Goal: Find specific page/section: Find specific page/section

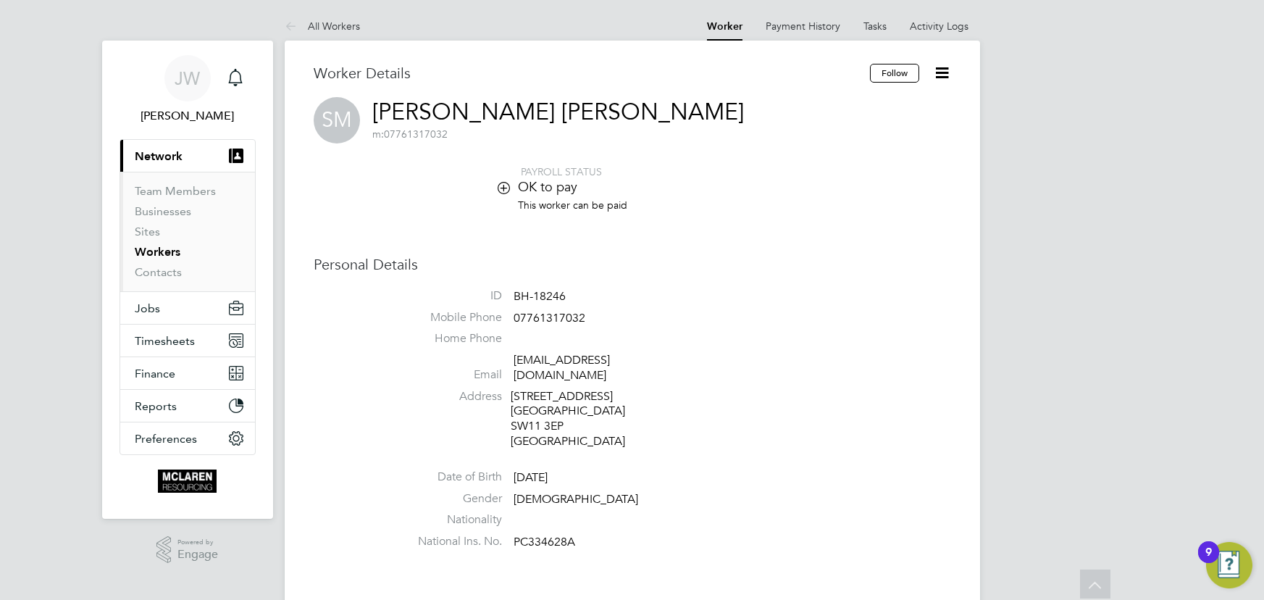
scroll to position [1646, 0]
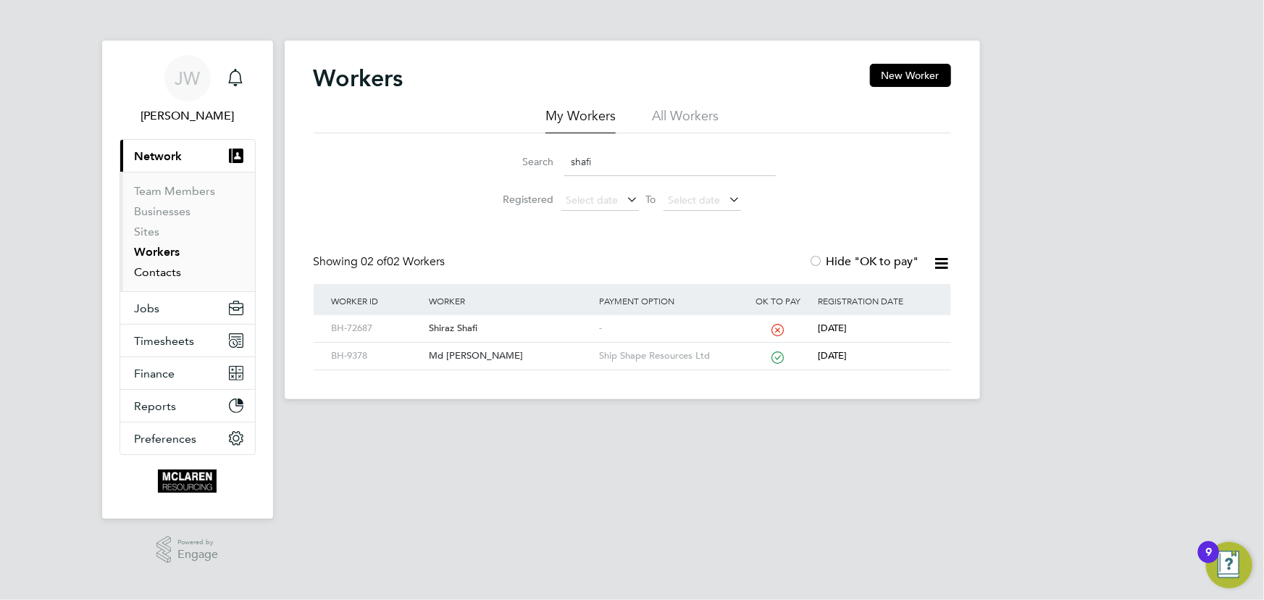
click at [161, 275] on link "Contacts" at bounding box center [158, 272] width 47 height 14
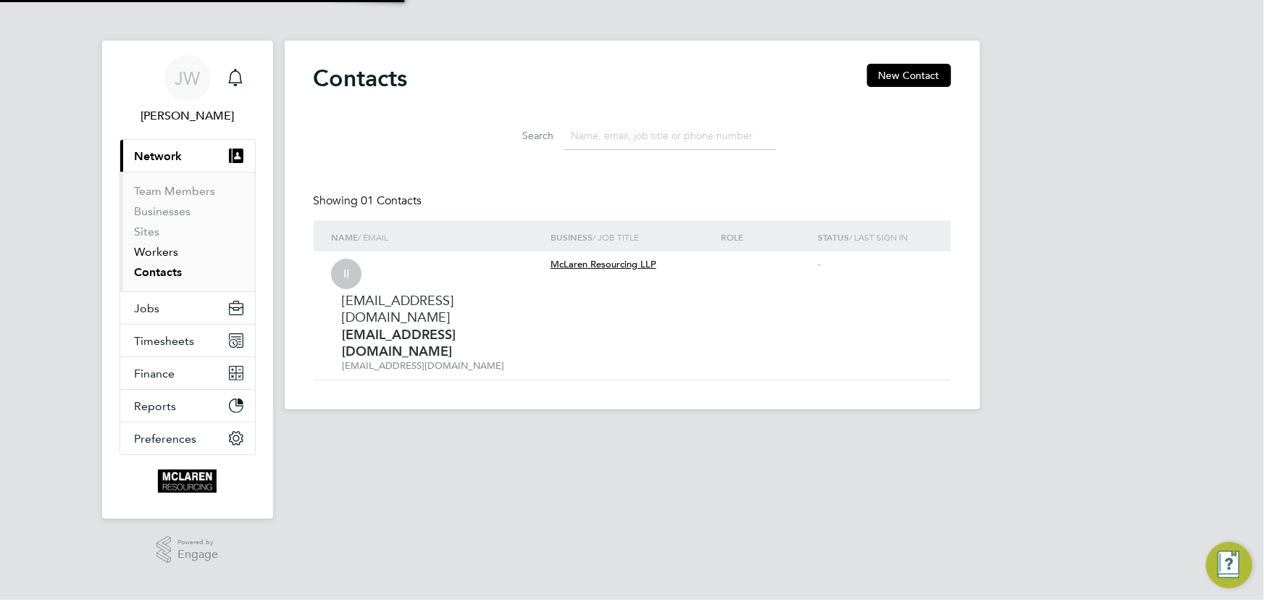
click at [160, 258] on link "Workers" at bounding box center [157, 252] width 44 height 14
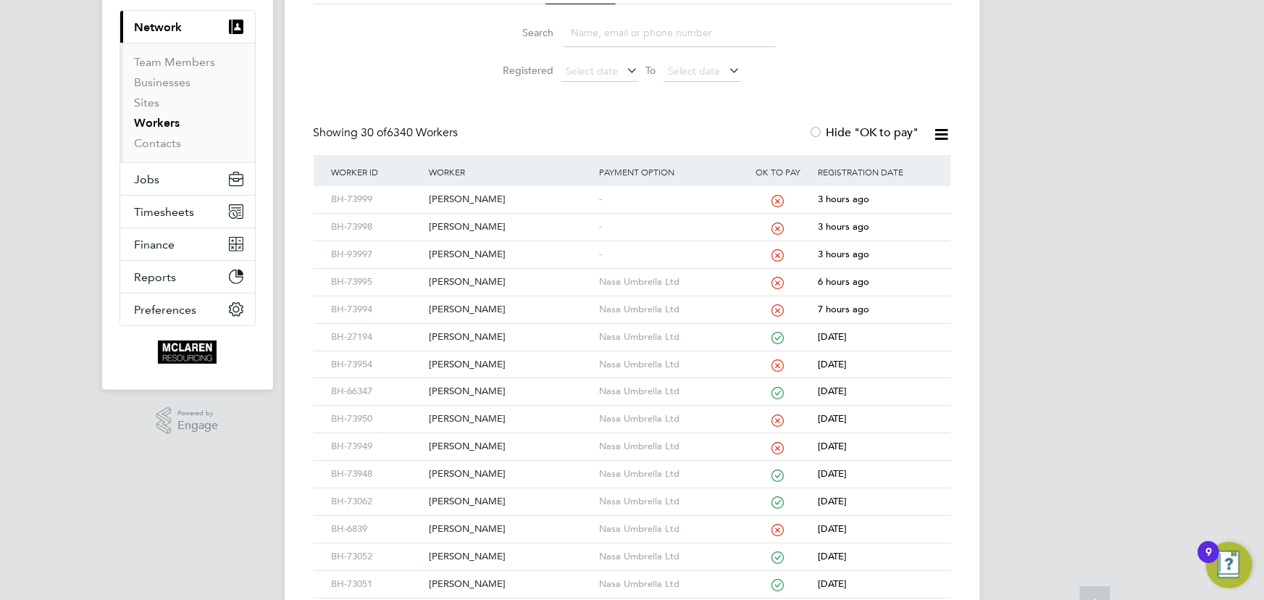
scroll to position [197, 0]
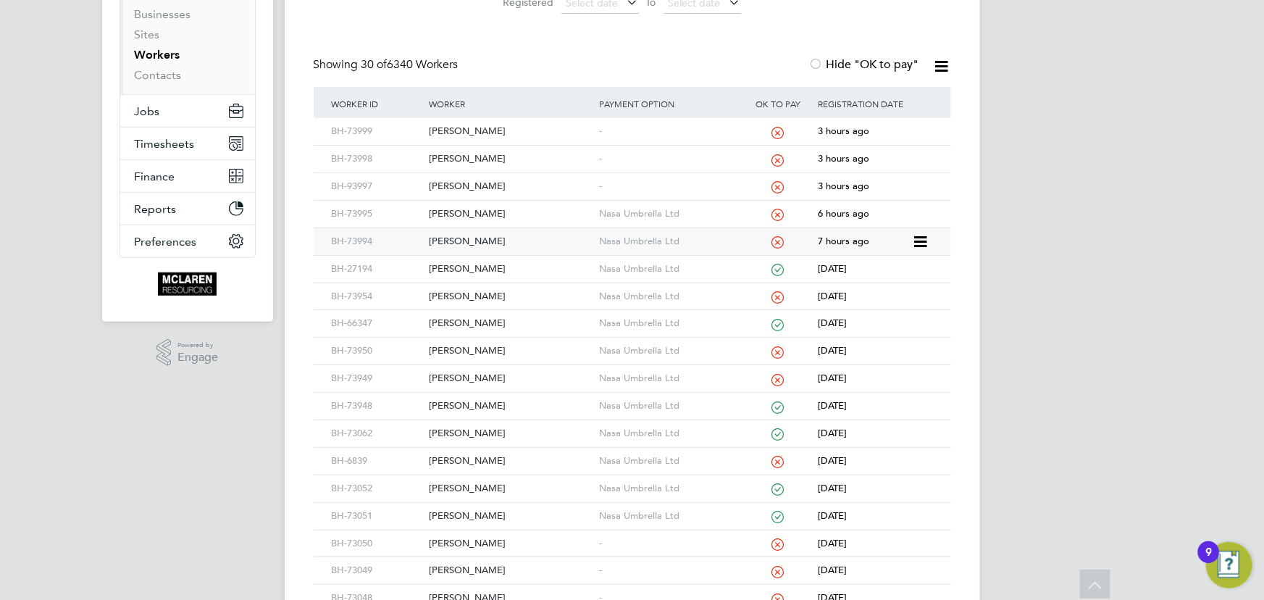
click at [458, 238] on div "Jed Mcneill" at bounding box center [510, 241] width 170 height 27
click at [458, 353] on div "[PERSON_NAME]" at bounding box center [510, 351] width 170 height 27
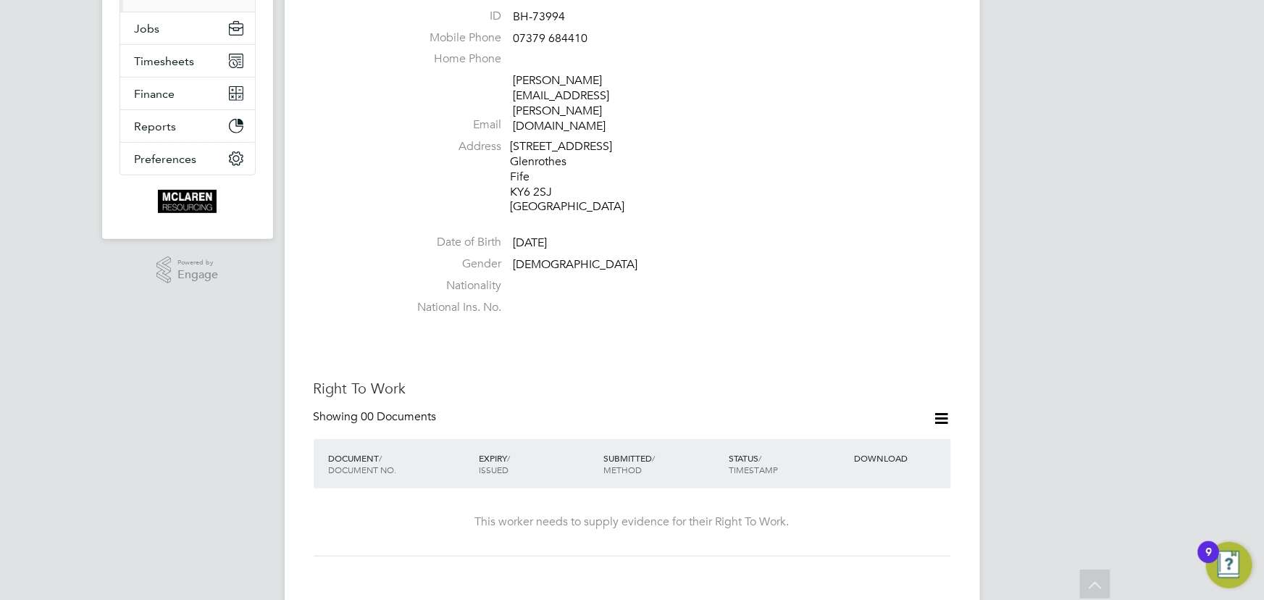
scroll to position [197, 0]
